Goal: Information Seeking & Learning: Learn about a topic

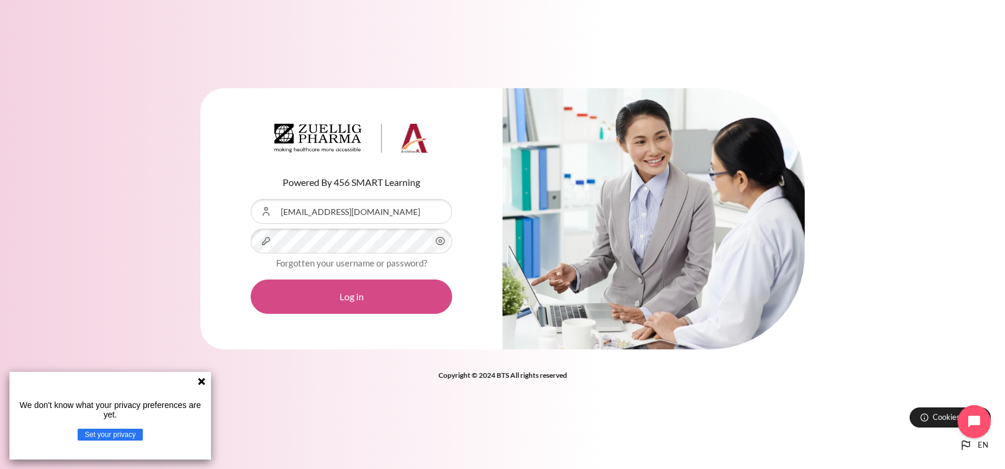
click at [336, 292] on button "Log in" at bounding box center [352, 297] width 202 height 34
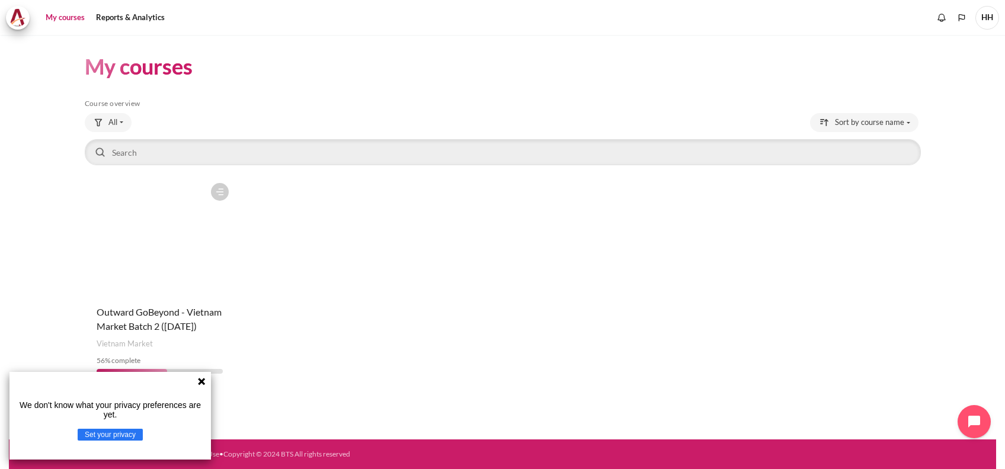
click at [204, 378] on icon at bounding box center [201, 381] width 9 height 9
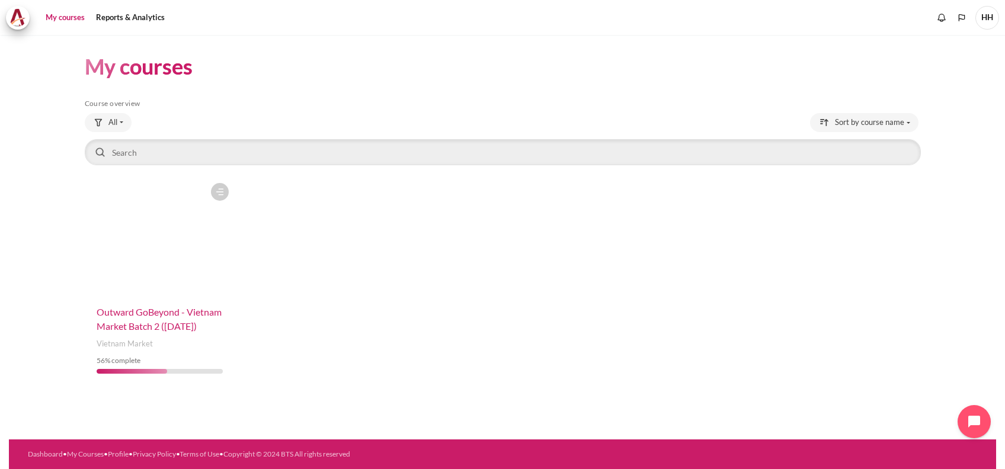
click at [145, 311] on span "Outward GoBeyond - Vietnam Market Batch 2 (Jul 2025)" at bounding box center [159, 318] width 125 height 25
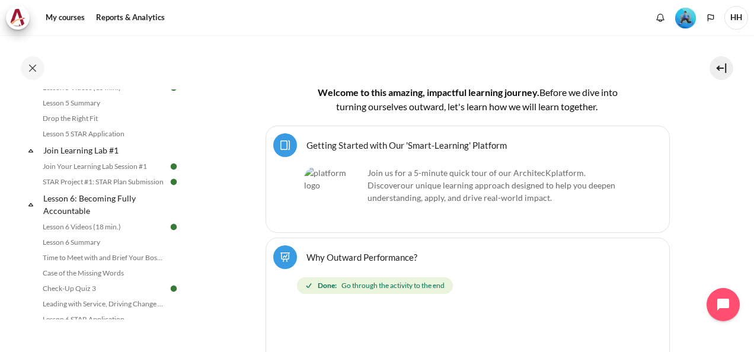
scroll to position [790, 0]
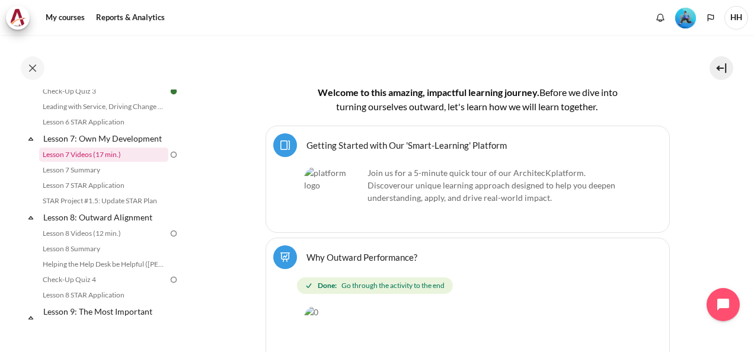
click at [103, 162] on link "Lesson 7 Videos (17 min.)" at bounding box center [103, 155] width 129 height 14
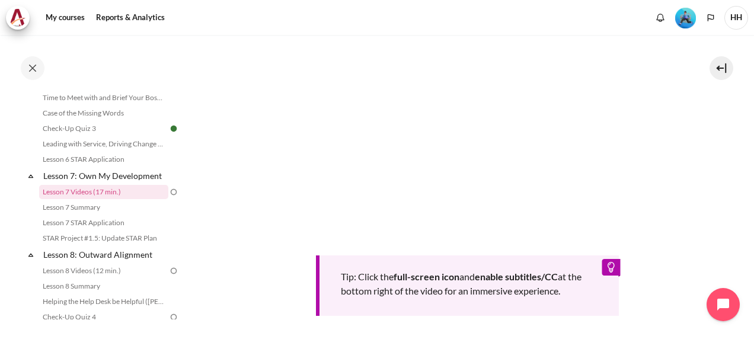
scroll to position [197, 0]
